Goal: Find specific page/section: Find specific page/section

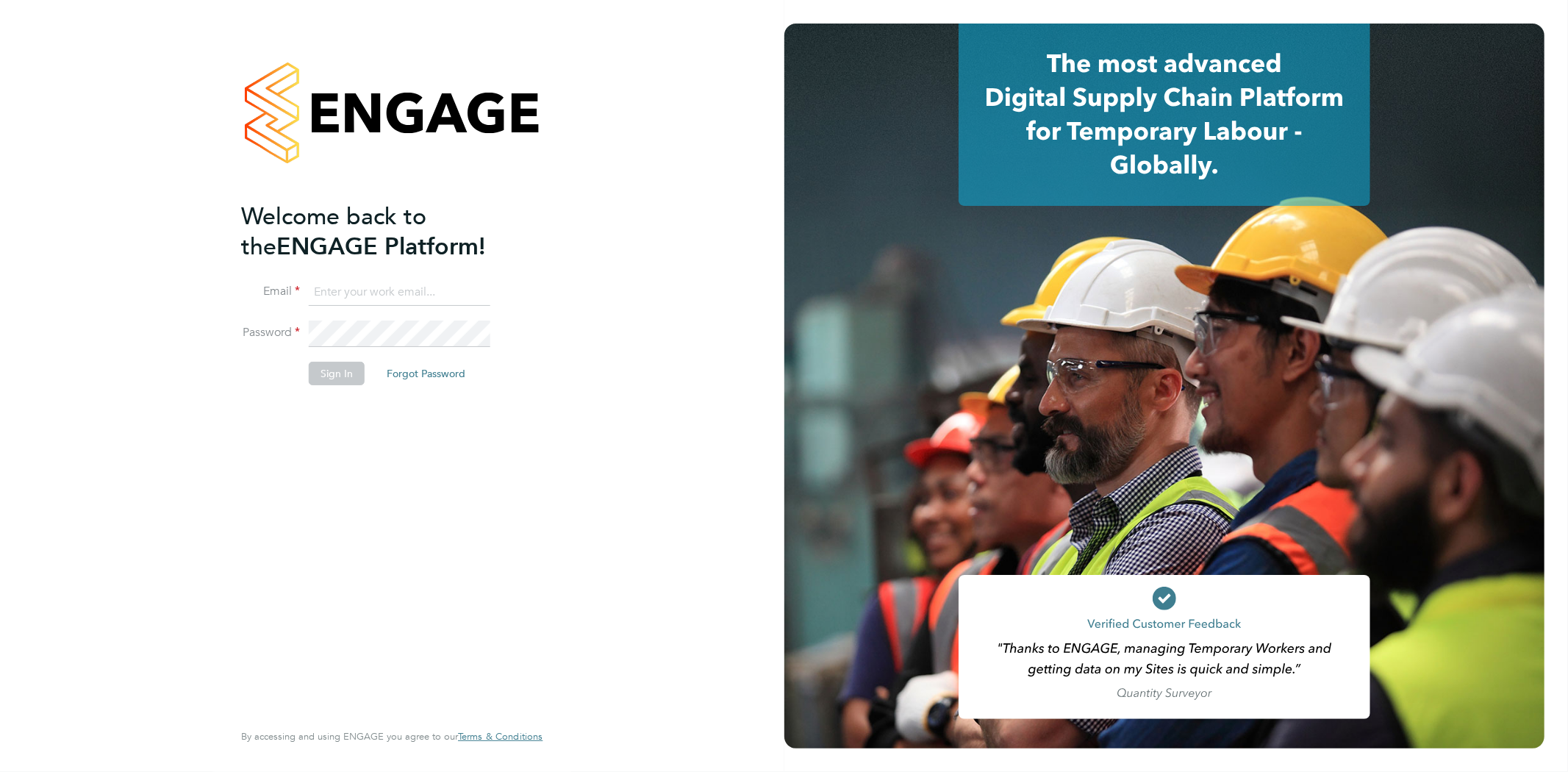
type input "Jay.scull@bluearrow.co.uk"
click at [328, 377] on button "Sign In" at bounding box center [337, 374] width 56 height 24
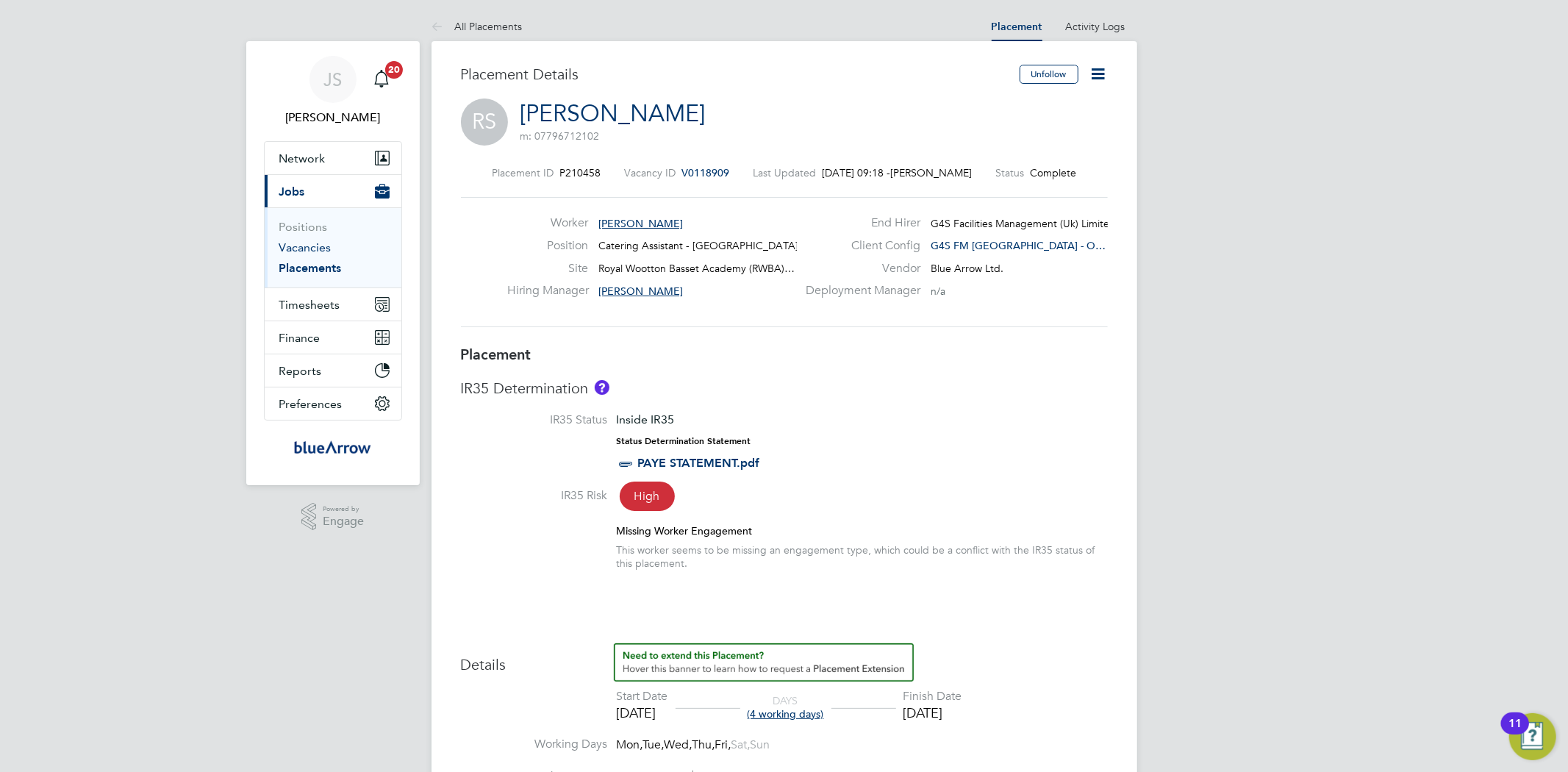
click at [322, 246] on link "Vacancies" at bounding box center [305, 247] width 52 height 14
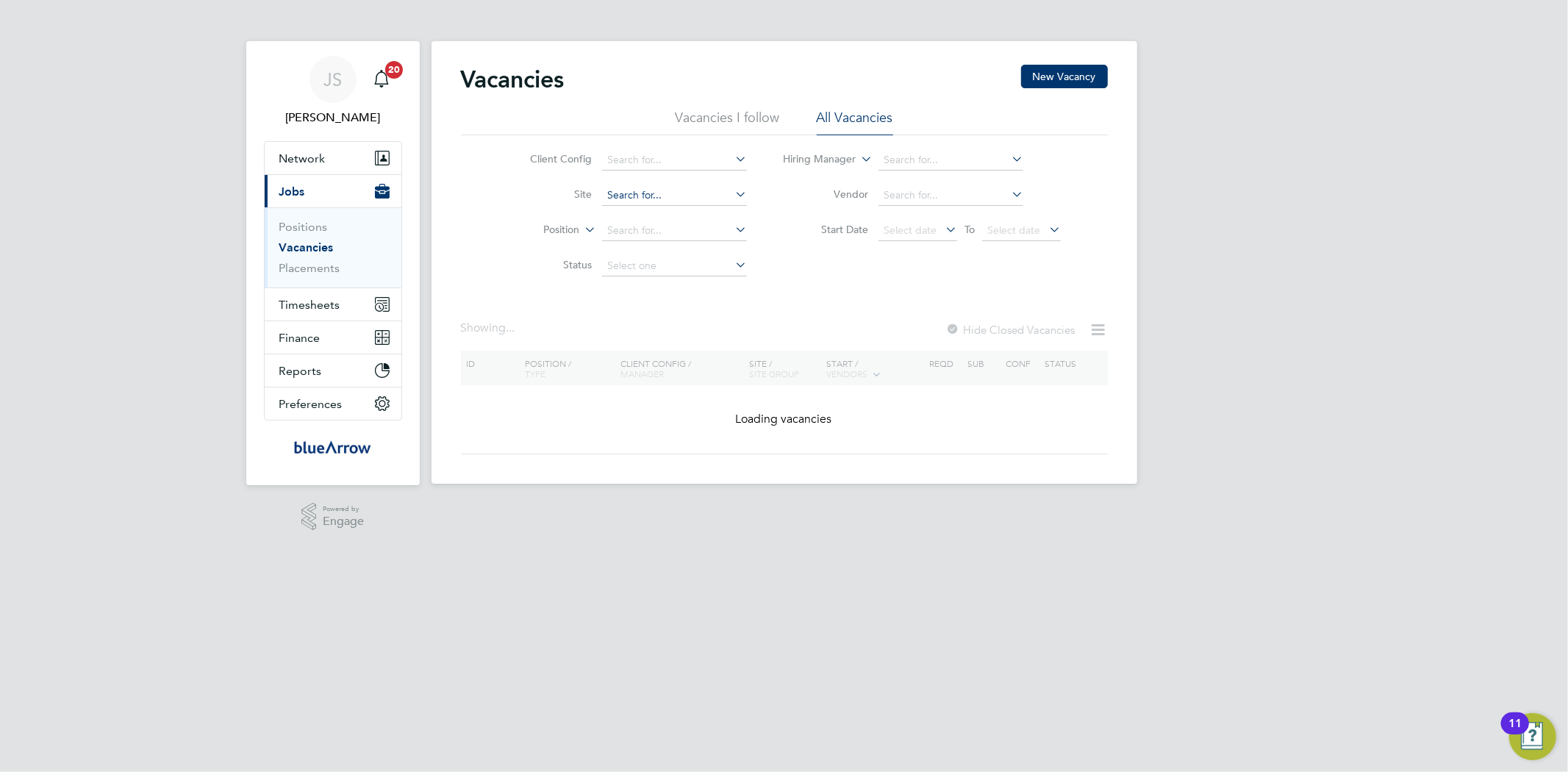
click at [693, 200] on input at bounding box center [674, 196] width 145 height 20
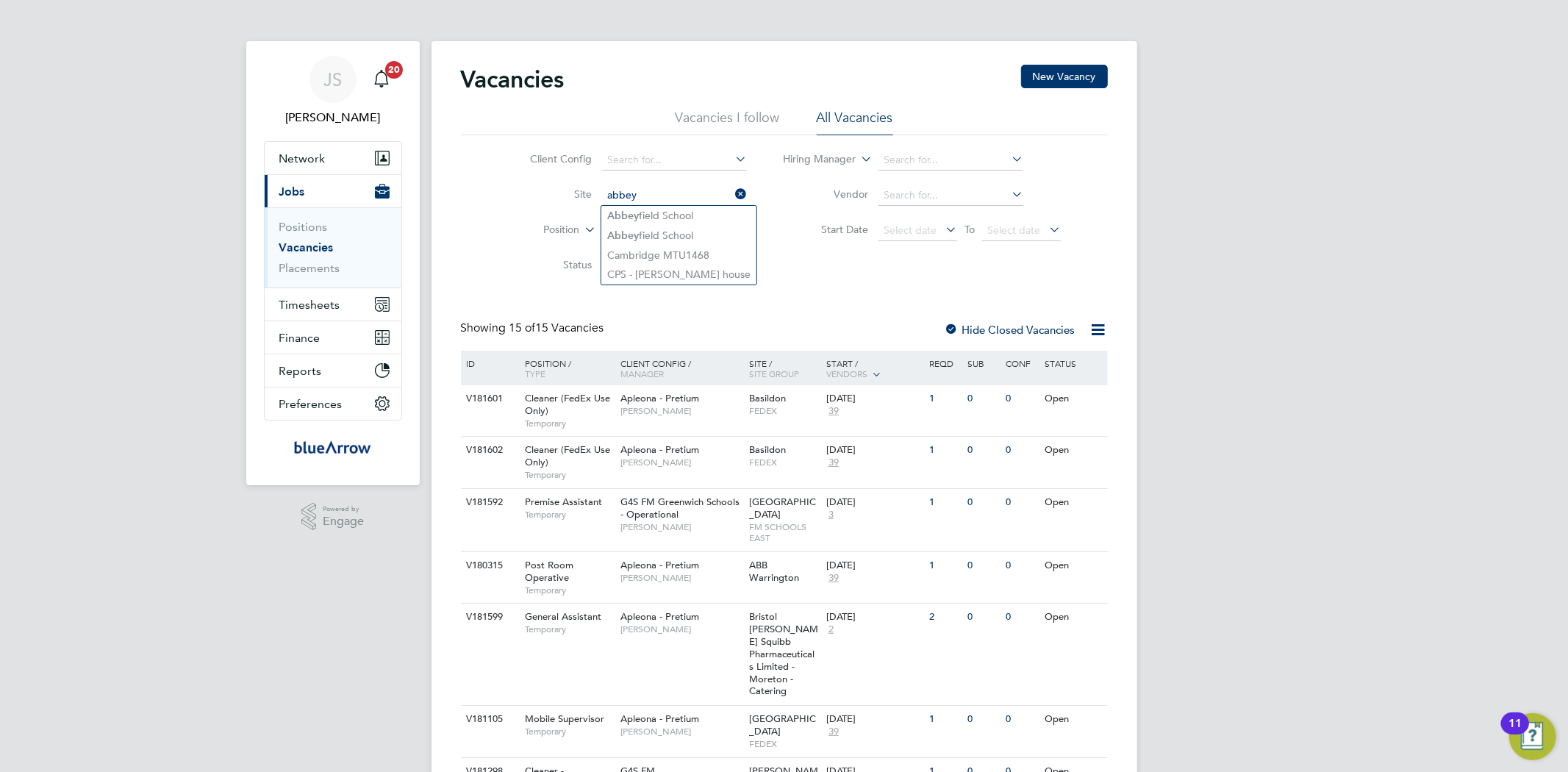
drag, startPoint x: 641, startPoint y: 190, endPoint x: 600, endPoint y: 195, distance: 41.3
click at [600, 195] on li "Site abbey" at bounding box center [627, 196] width 277 height 35
click at [674, 206] on li "Abbey field School" at bounding box center [679, 216] width 155 height 20
type input "[GEOGRAPHIC_DATA]"
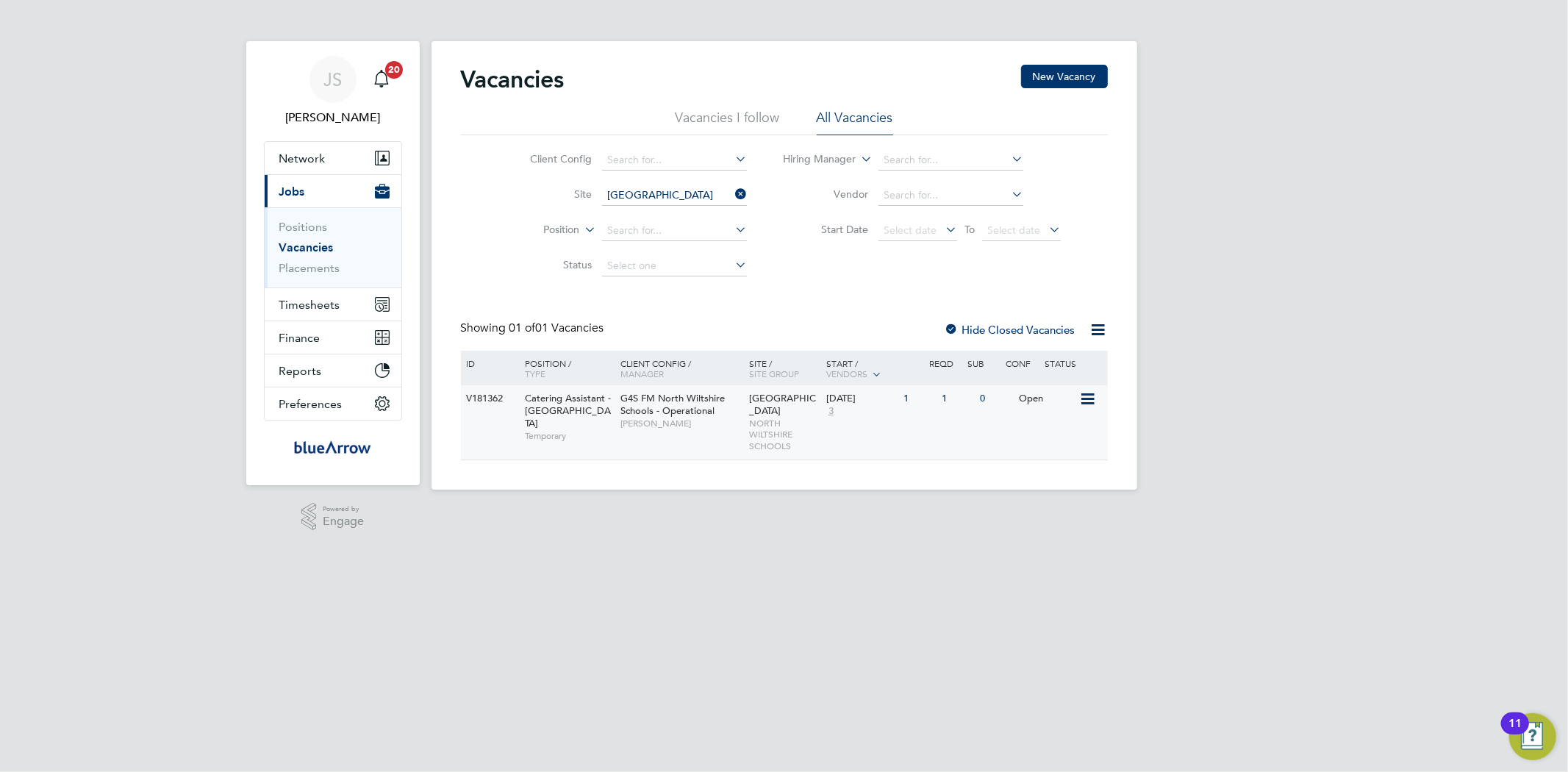
click at [533, 394] on span "Catering Assistant - North Wiltshire Schools" at bounding box center [568, 410] width 86 height 37
click at [316, 268] on link "Placements" at bounding box center [310, 267] width 61 height 14
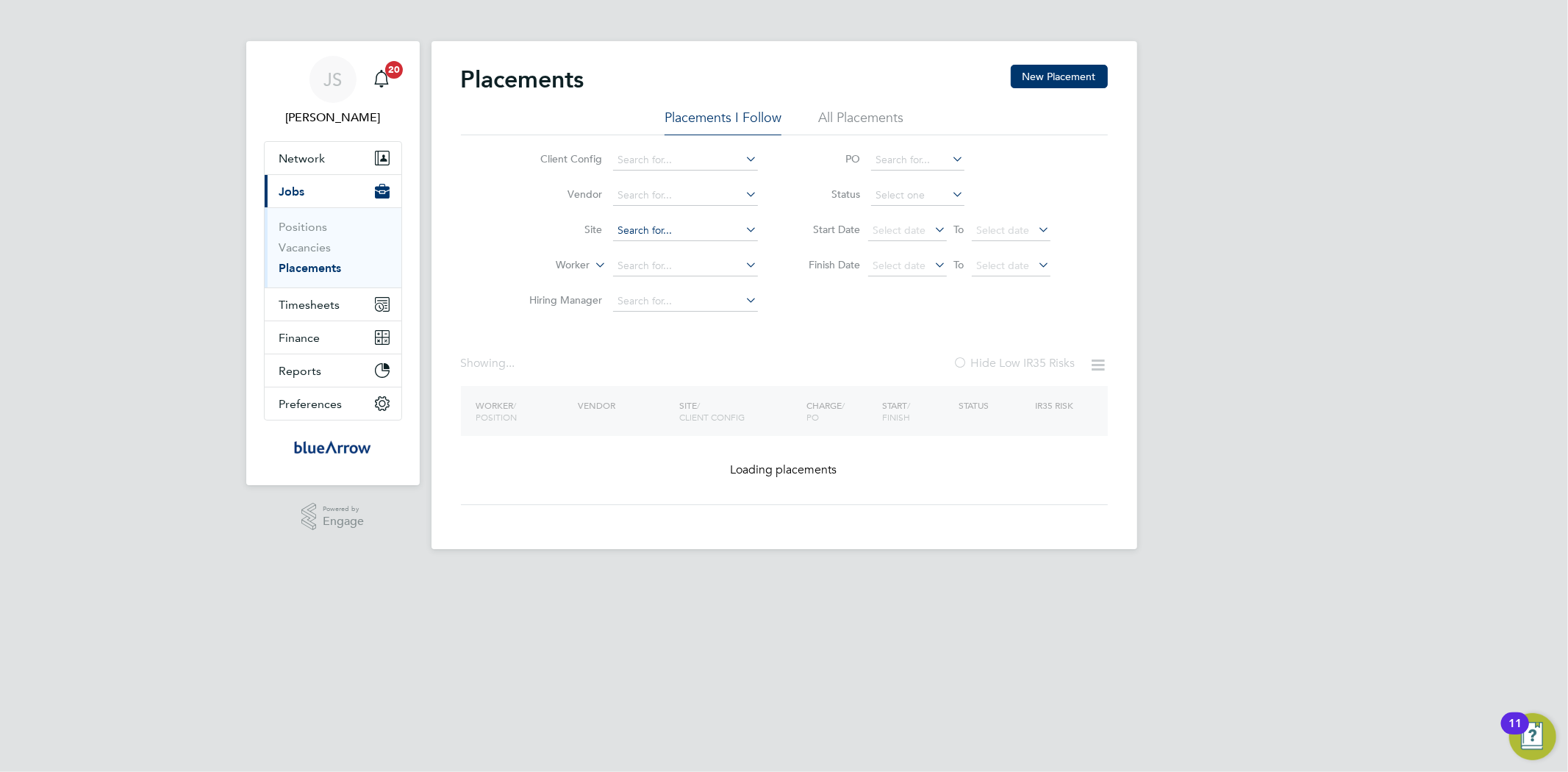
click at [641, 224] on input at bounding box center [685, 230] width 145 height 20
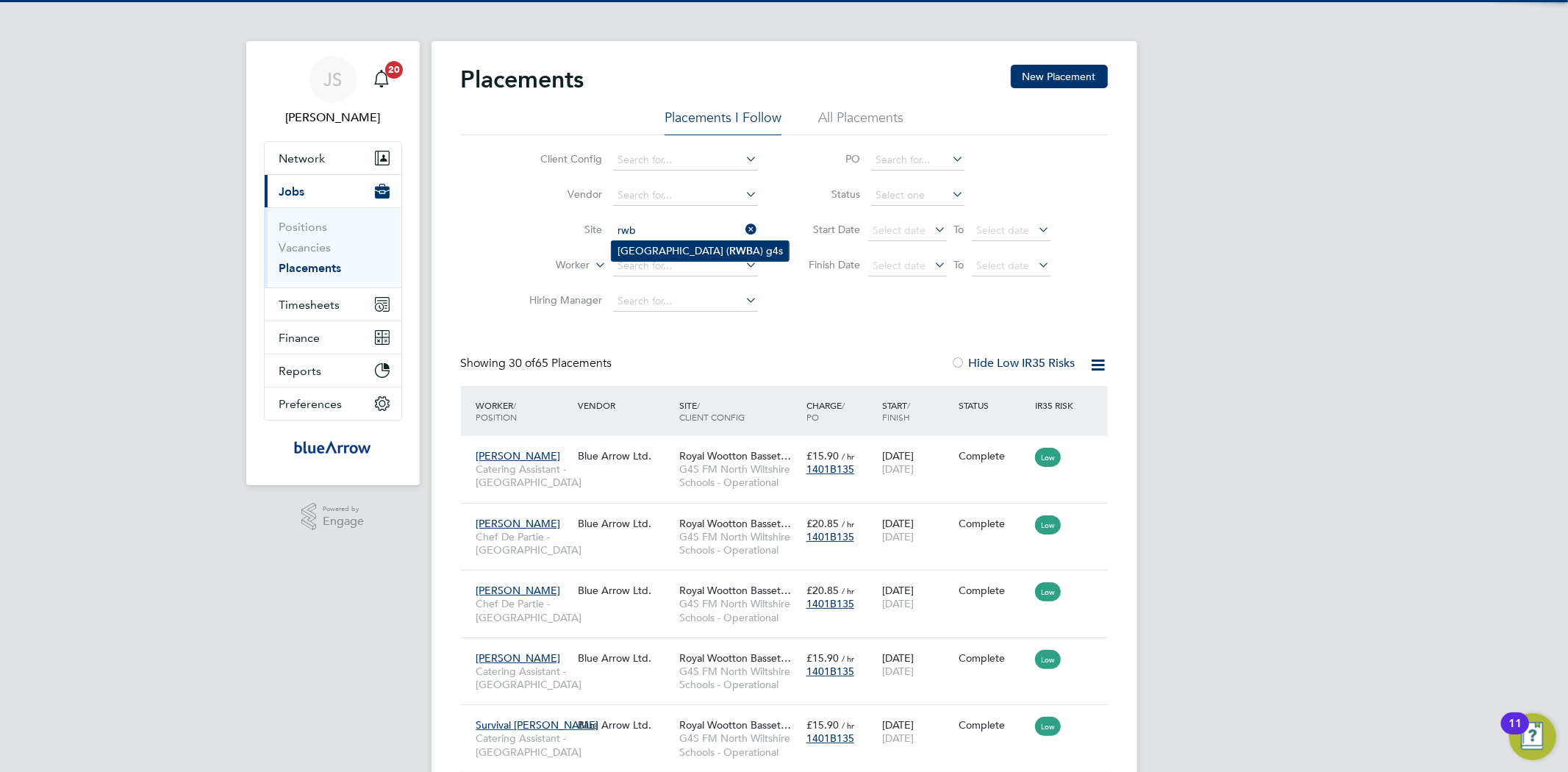
click at [659, 252] on li "Royal Wootton Basset Academy ( RWB A) g4s" at bounding box center [700, 251] width 177 height 20
type input "Royal Wootton Basset Academy (RWBA) g4s"
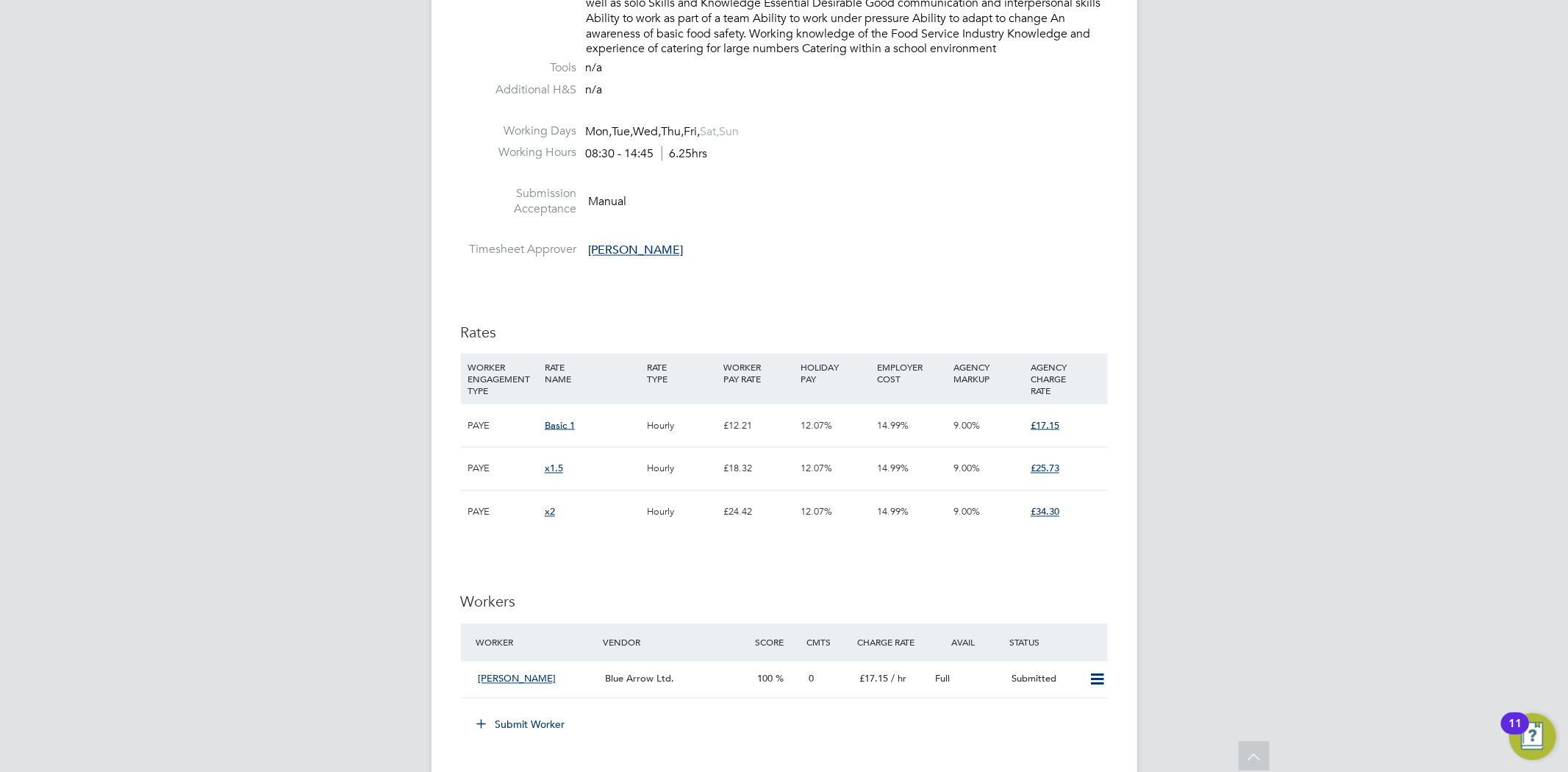
scroll to position [1877, 0]
